Goal: Information Seeking & Learning: Find specific fact

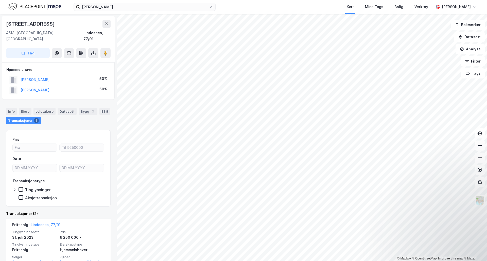
click at [166, 261] on html "[PERSON_NAME] Kart Mine Tags Bolig Verktøy [PERSON_NAME] © Mapbox © OpenStreetM…" at bounding box center [243, 130] width 487 height 261
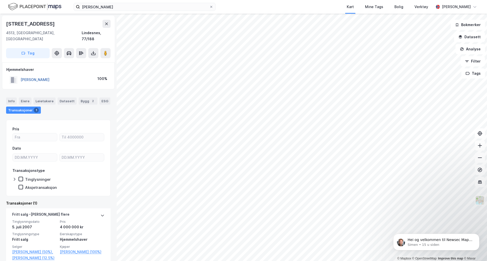
click at [0, 0] on button "[PERSON_NAME]" at bounding box center [0, 0] width 0 height 0
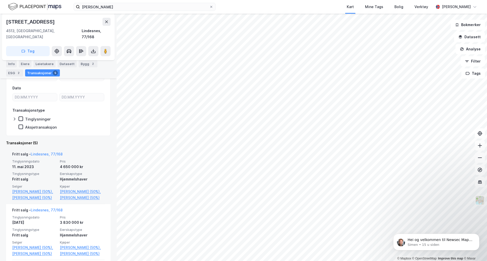
scroll to position [76, 0]
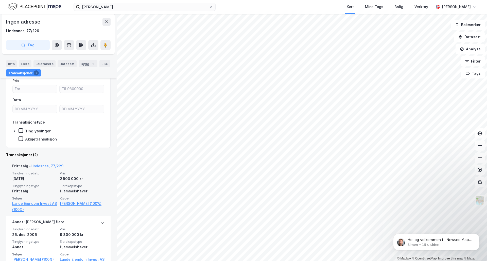
scroll to position [51, 0]
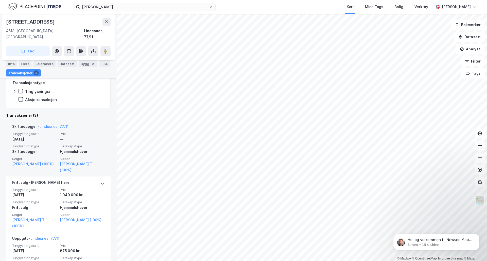
scroll to position [101, 0]
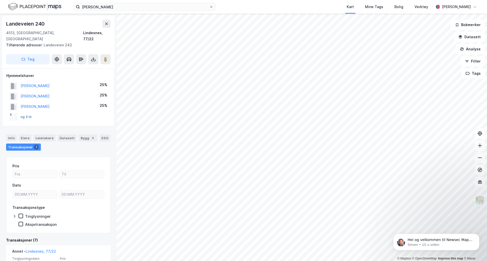
click at [0, 0] on button "og 3 til" at bounding box center [0, 0] width 0 height 0
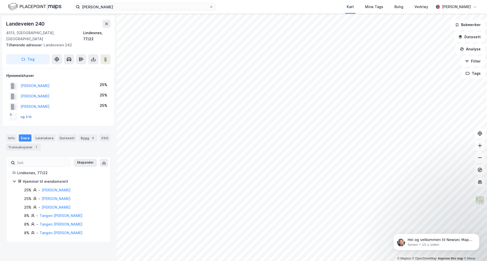
click at [0, 0] on button "og 3 til" at bounding box center [0, 0] width 0 height 0
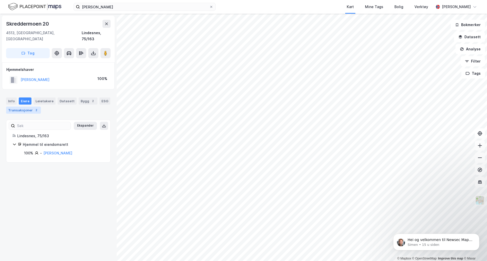
click at [20, 107] on div "Transaksjoner 2" at bounding box center [23, 110] width 35 height 7
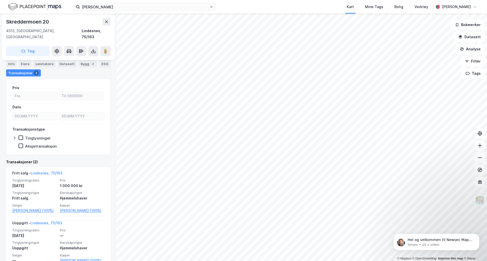
scroll to position [47, 0]
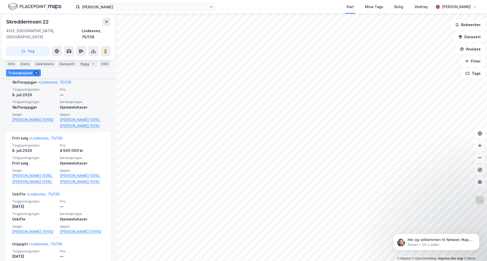
scroll to position [152, 0]
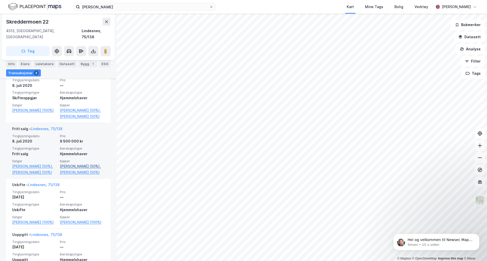
click at [83, 167] on link "[PERSON_NAME] (50%)," at bounding box center [82, 167] width 45 height 6
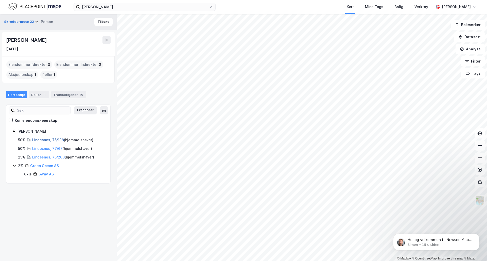
click at [38, 140] on link "Lindesnes, 75/138" at bounding box center [48, 140] width 32 height 4
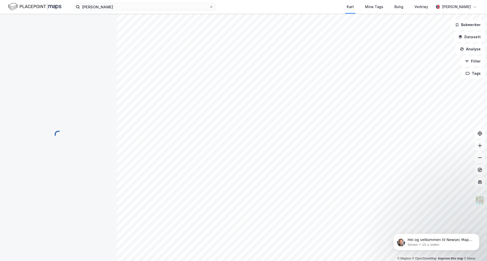
scroll to position [20, 0]
